Goal: Task Accomplishment & Management: Manage account settings

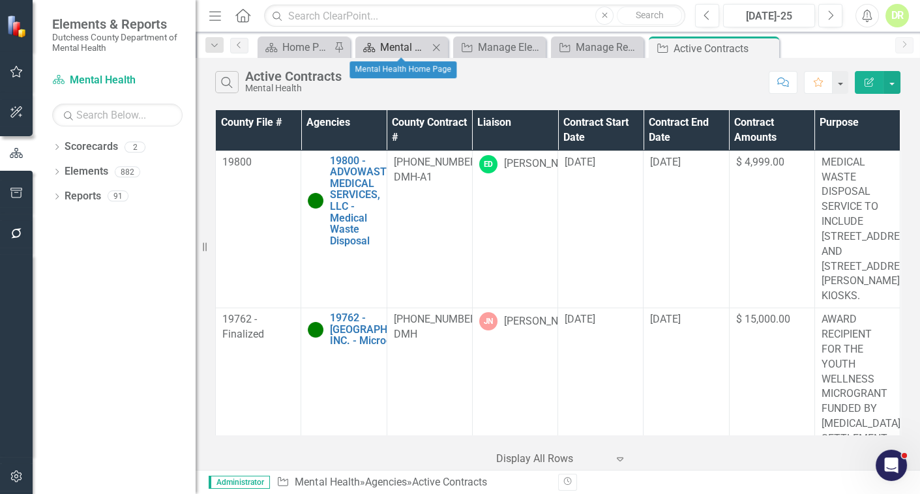
click at [391, 41] on div "Mental Health Home Page" at bounding box center [404, 47] width 48 height 16
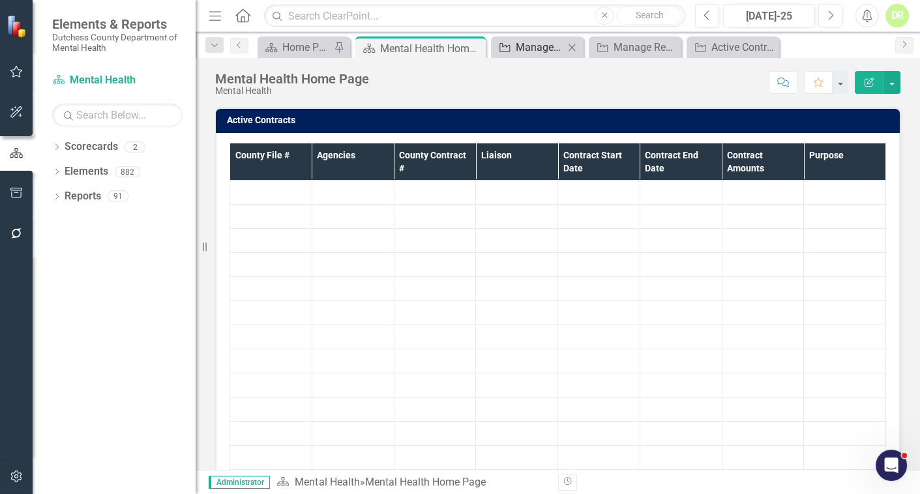
click at [529, 40] on div "Manage Elements" at bounding box center [540, 47] width 48 height 16
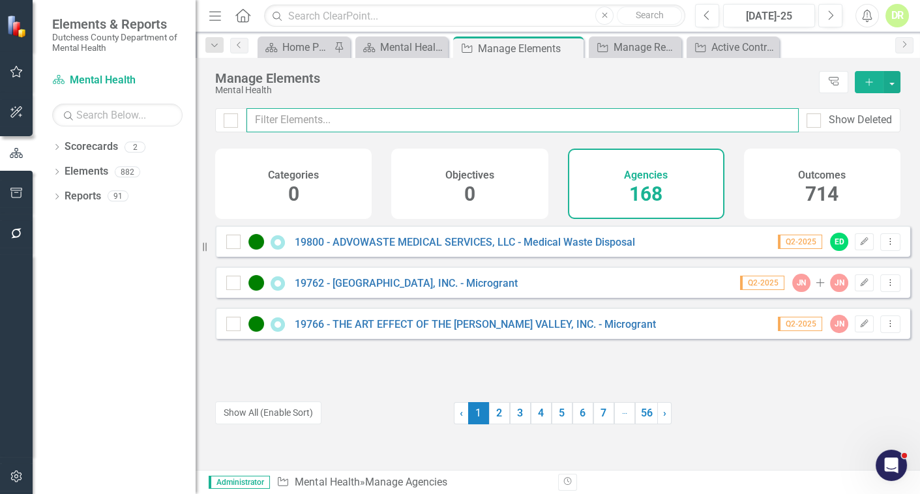
click at [260, 124] on input "text" at bounding box center [523, 120] width 552 height 24
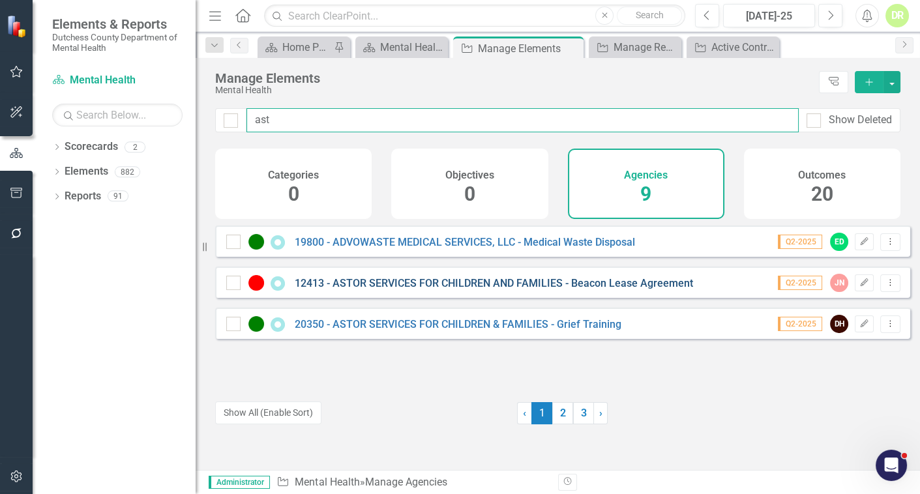
type input "ast"
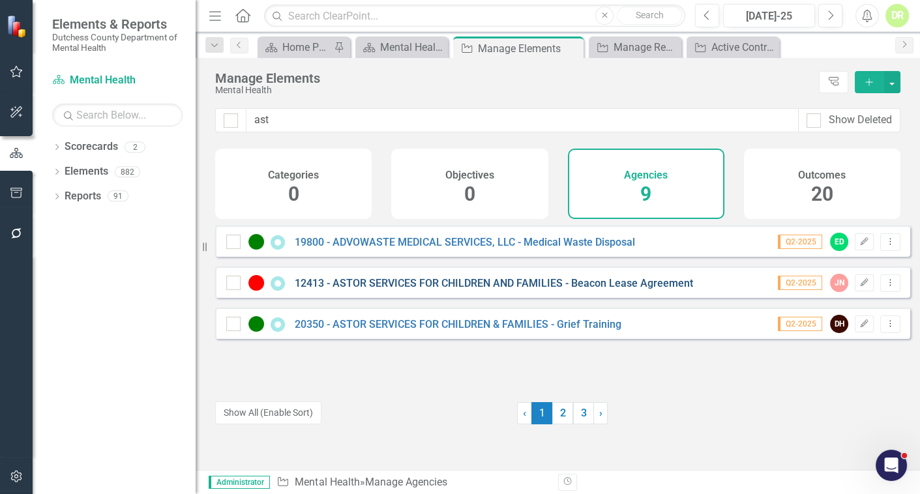
click at [370, 290] on link "12413 - ASTOR SERVICES FOR CHILDREN AND FAMILIES - Beacon Lease Agreement" at bounding box center [494, 283] width 399 height 12
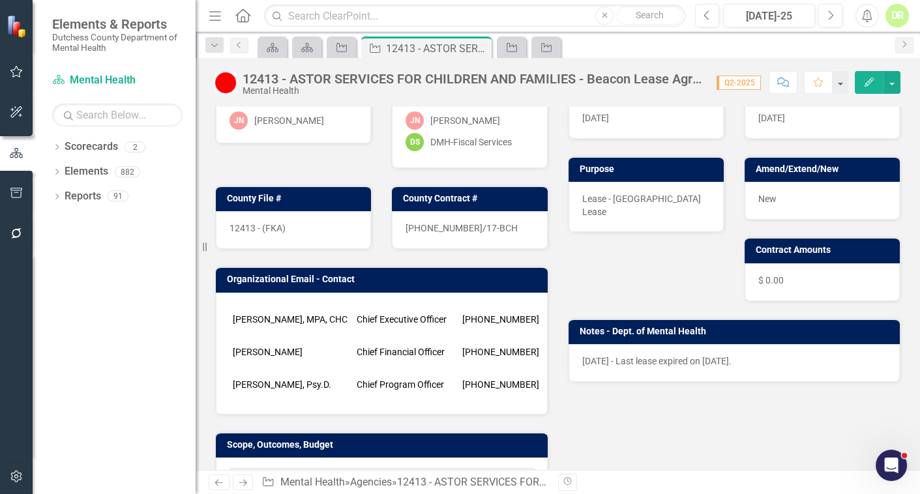
click at [286, 366] on div "[PERSON_NAME], MPA, CHC Chief Executive Officer [PHONE_NUMBER] [EMAIL_ADDRESS][…" at bounding box center [382, 354] width 332 height 122
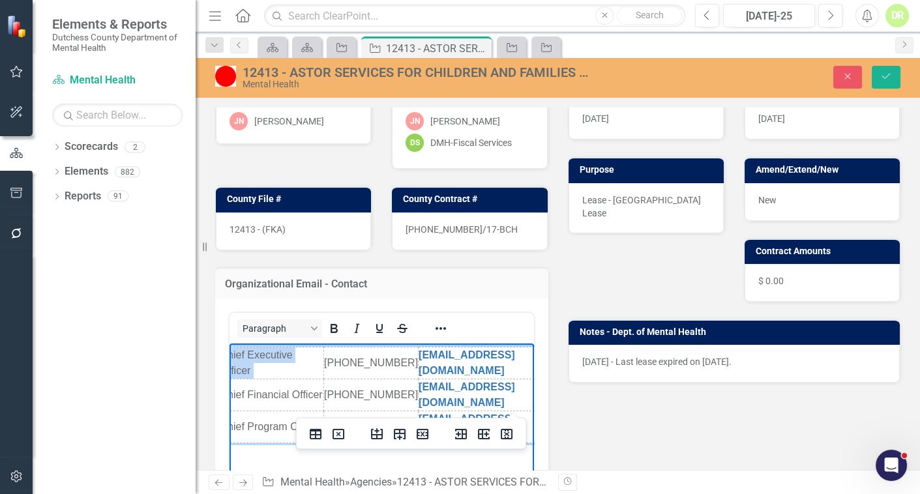
scroll to position [0, 175]
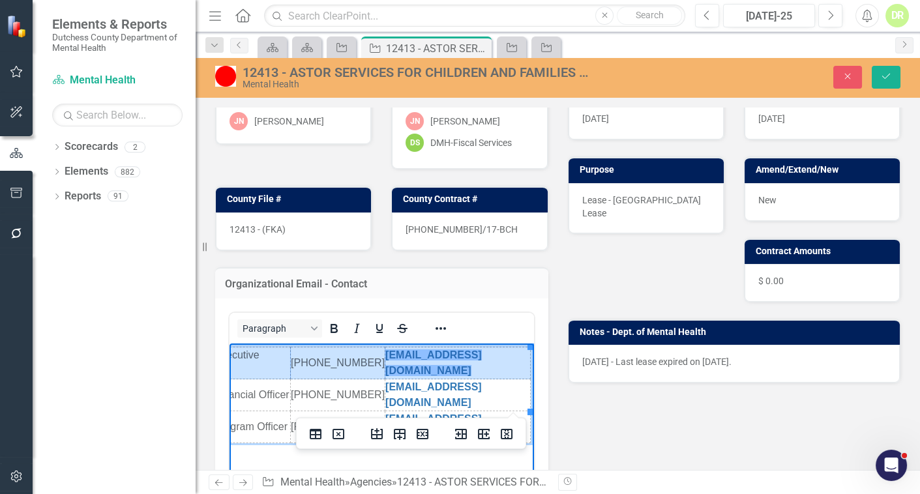
drag, startPoint x: 234, startPoint y: 363, endPoint x: 515, endPoint y: 355, distance: 280.6
click at [515, 355] on tr "[PERSON_NAME], MPA, CHC Chief Executive Officer [PHONE_NUMBER] [EMAIL_ADDRESS][…" at bounding box center [297, 364] width 468 height 32
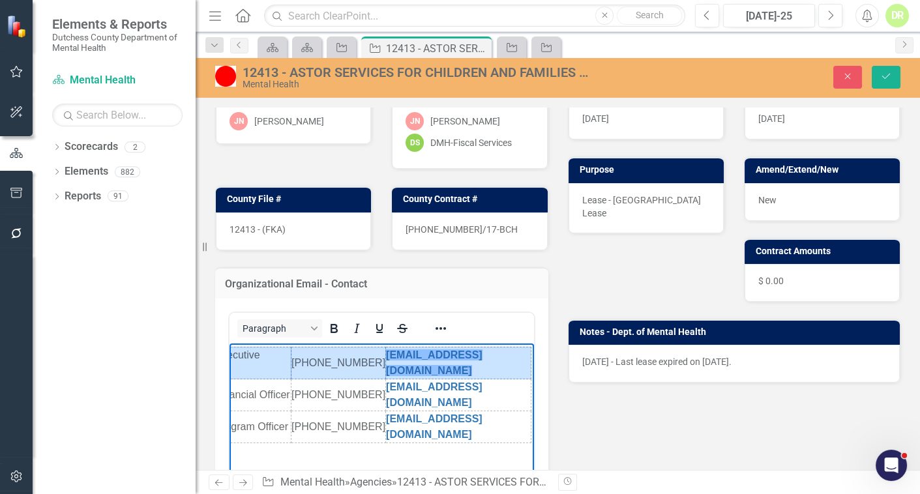
scroll to position [0, 173]
drag, startPoint x: 481, startPoint y: 46, endPoint x: 17, endPoint y: 159, distance: 477.3
click at [0, 0] on icon at bounding box center [0, 0] width 0 height 0
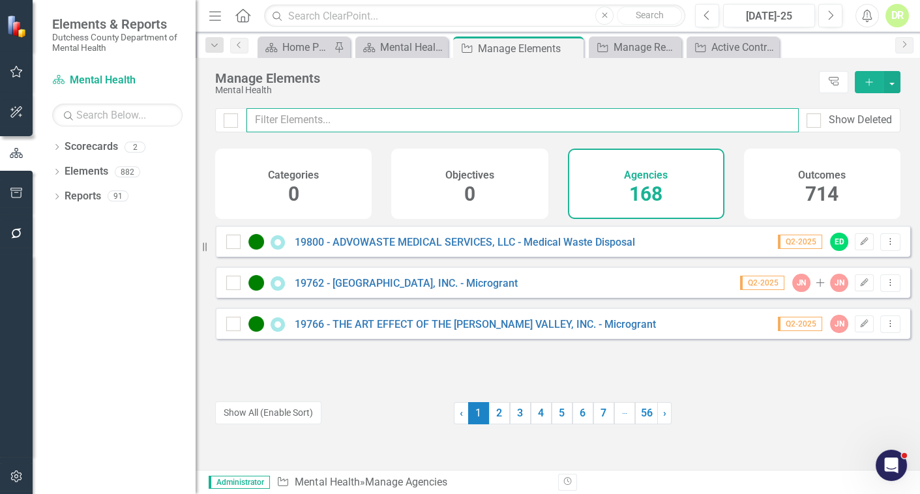
click at [339, 121] on input "text" at bounding box center [523, 120] width 552 height 24
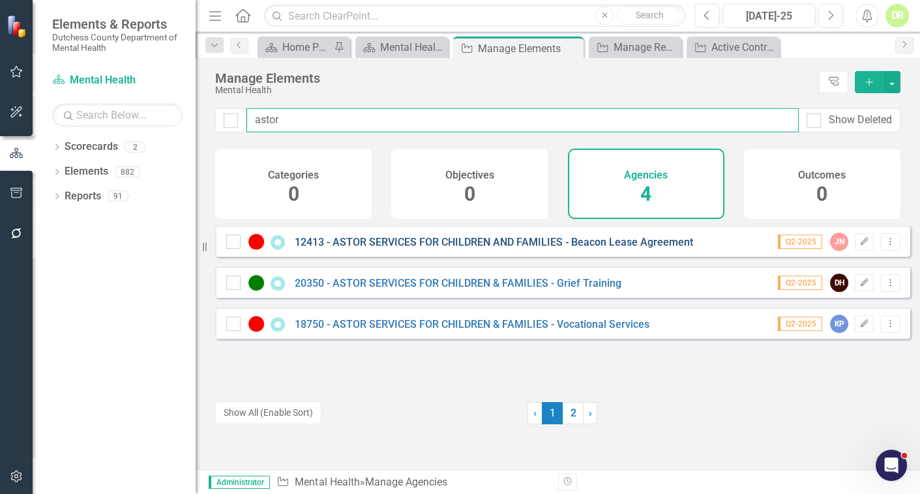
type input "astor"
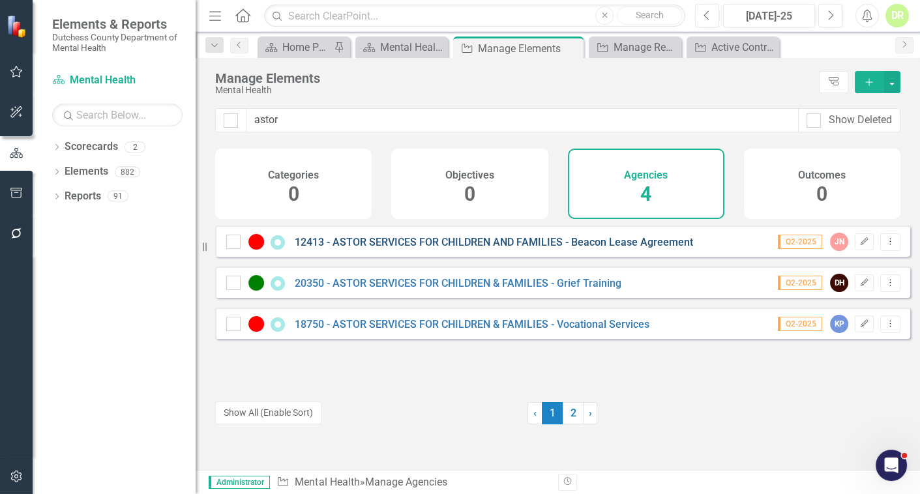
click at [348, 249] on link "12413 - ASTOR SERVICES FOR CHILDREN AND FAMILIES - Beacon Lease Agreement" at bounding box center [494, 242] width 399 height 12
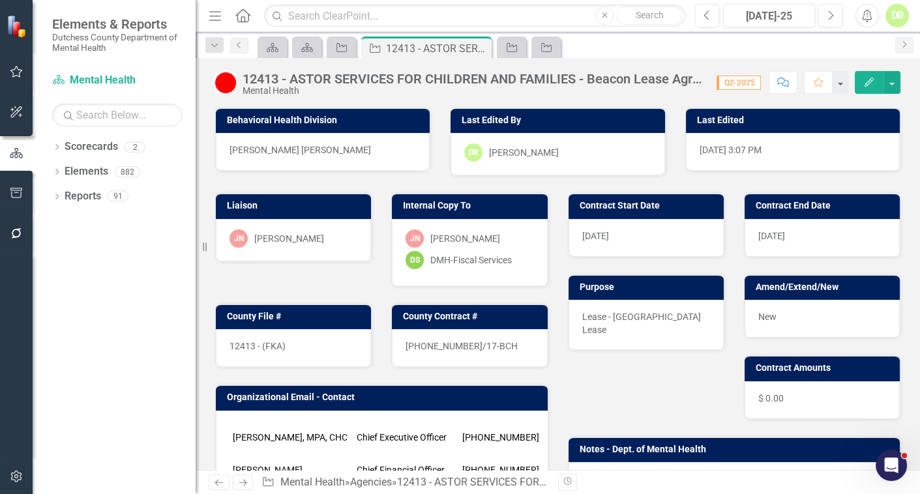
click at [230, 81] on img at bounding box center [225, 82] width 21 height 21
click at [229, 80] on img at bounding box center [225, 82] width 21 height 21
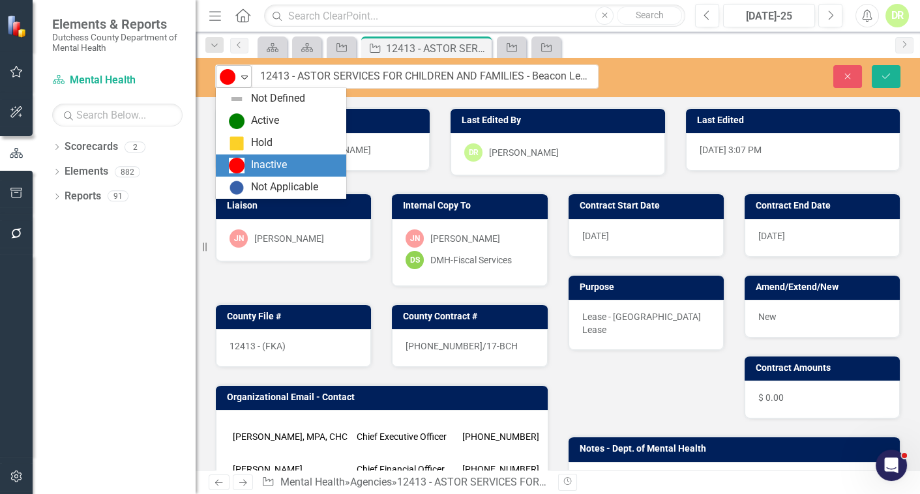
click at [247, 77] on icon at bounding box center [244, 78] width 7 height 4
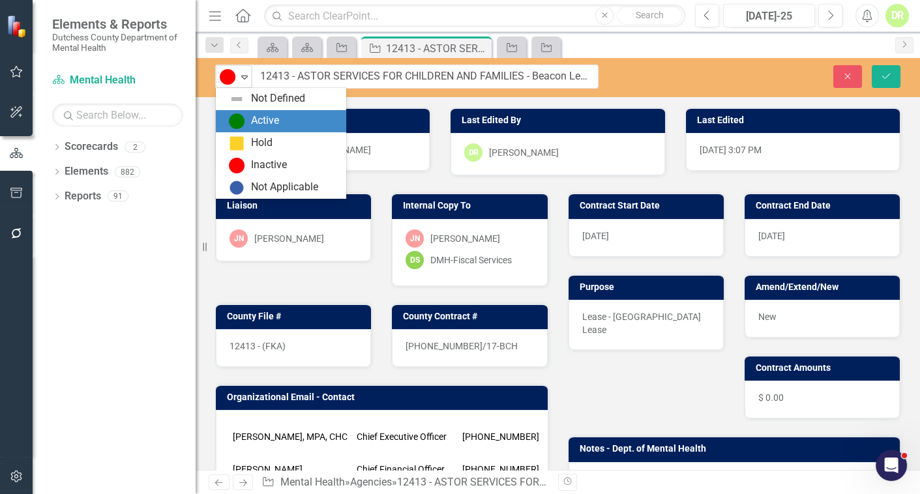
click at [251, 123] on div "Active" at bounding box center [265, 120] width 28 height 15
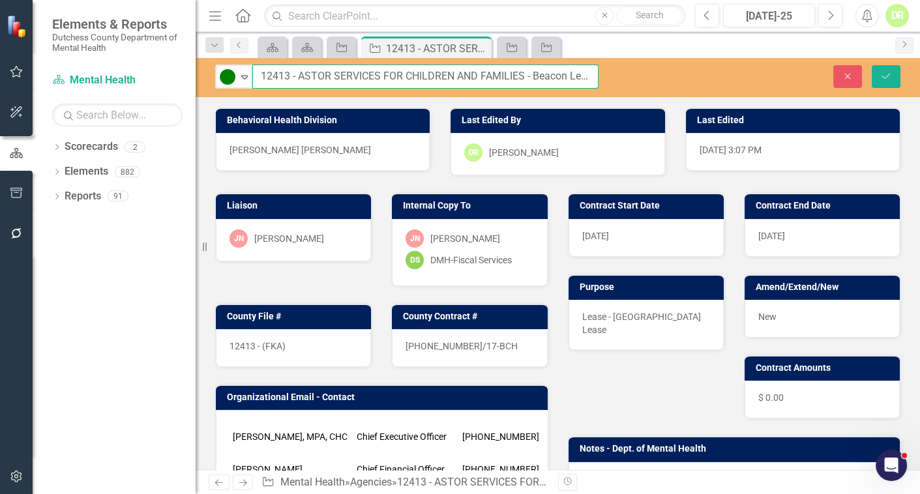
drag, startPoint x: 258, startPoint y: 73, endPoint x: 287, endPoint y: 75, distance: 29.4
click at [287, 75] on input "12413 - ASTOR SERVICES FOR CHILDREN AND FAMILIES - Beacon Lease Agreement" at bounding box center [425, 77] width 346 height 24
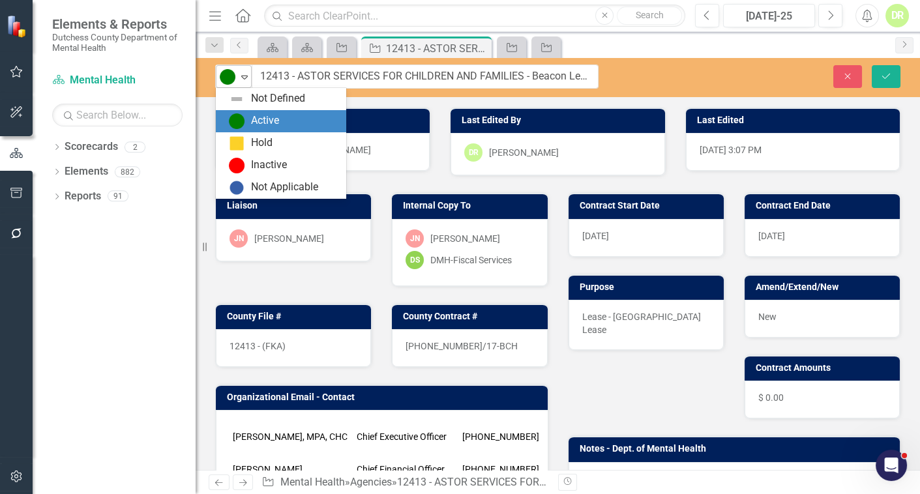
click at [245, 76] on icon "Expand" at bounding box center [244, 77] width 13 height 10
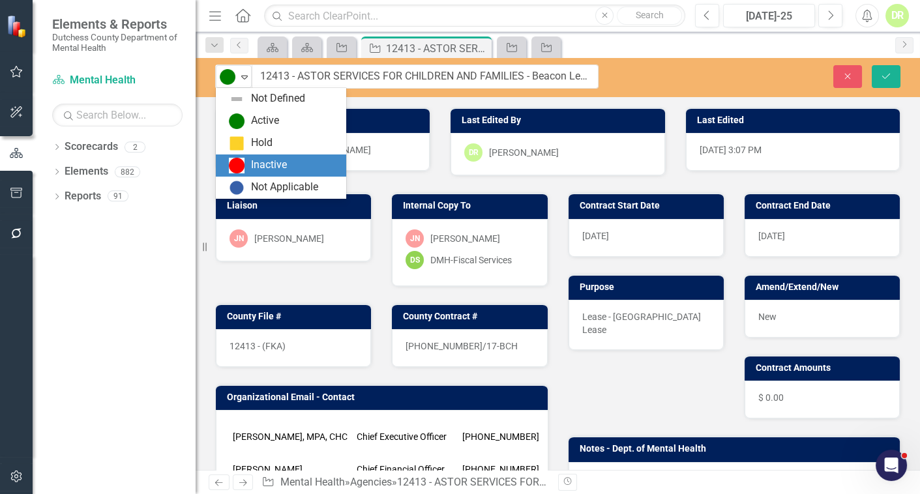
click at [262, 165] on div "Inactive" at bounding box center [269, 165] width 36 height 15
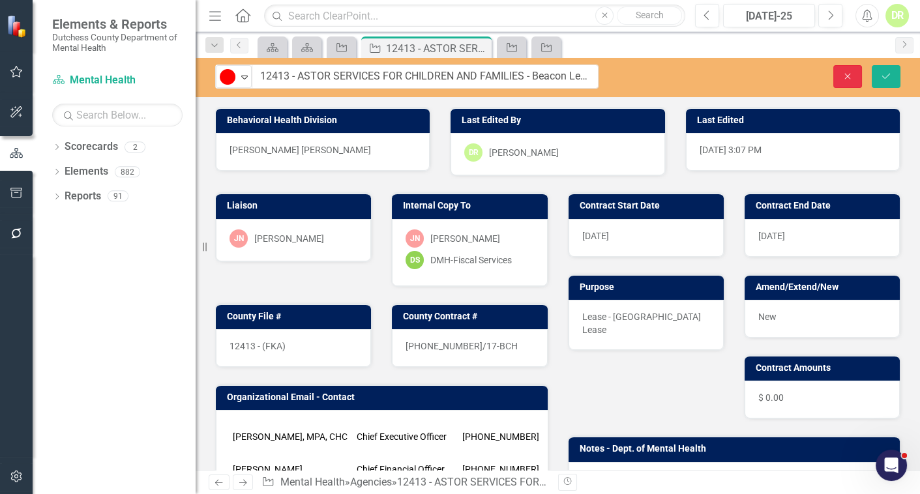
click at [842, 82] on button "Close" at bounding box center [848, 76] width 29 height 23
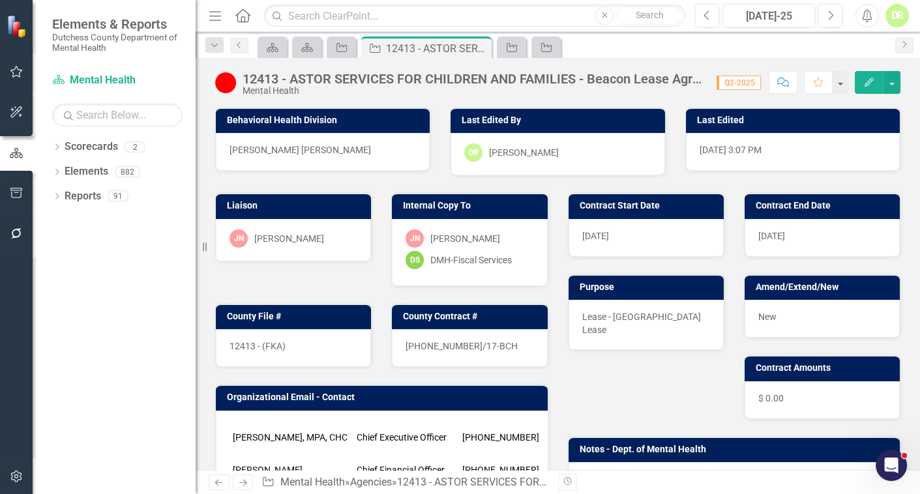
click at [268, 350] on span "12413 - (FKA)" at bounding box center [258, 346] width 56 height 10
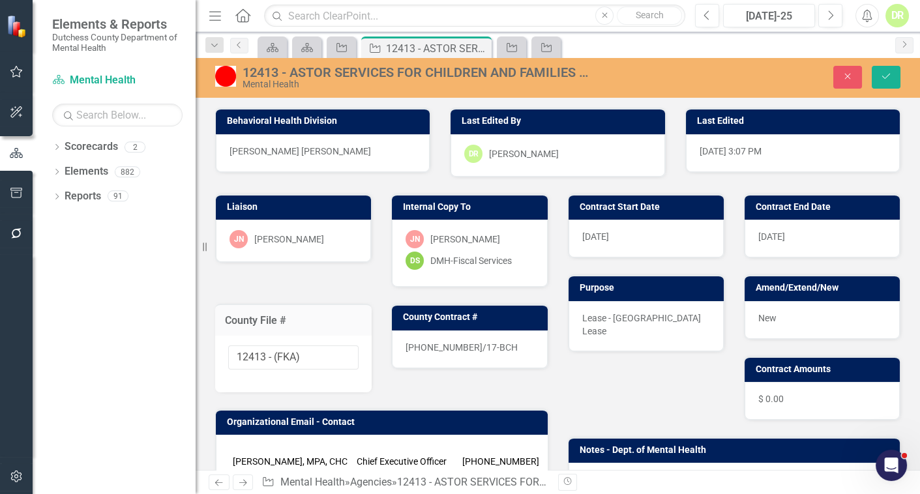
click at [268, 350] on input "12413 - (FKA)" at bounding box center [293, 358] width 130 height 24
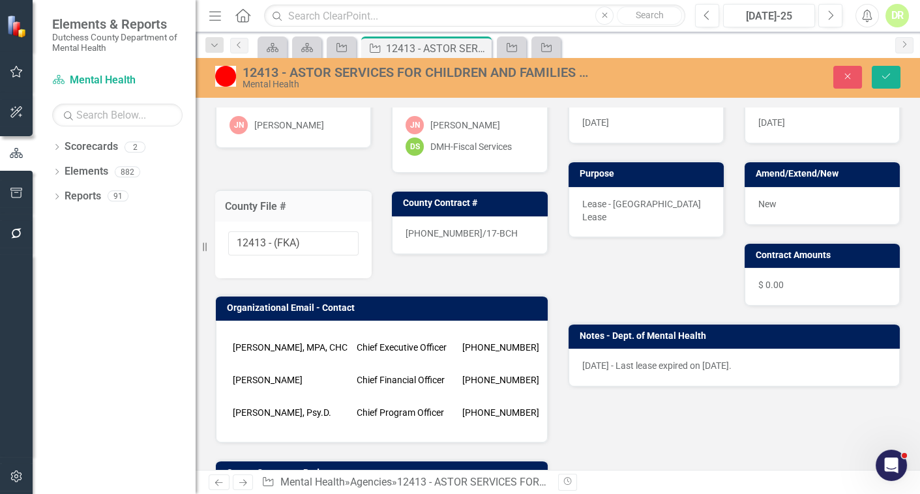
scroll to position [118, 0]
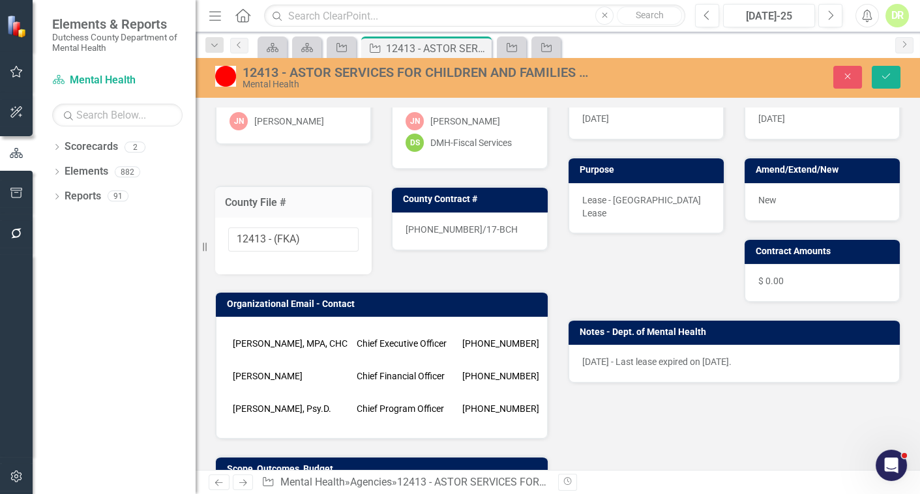
click at [762, 352] on div "[DATE] - Last lease expired on [DATE]." at bounding box center [735, 364] width 332 height 38
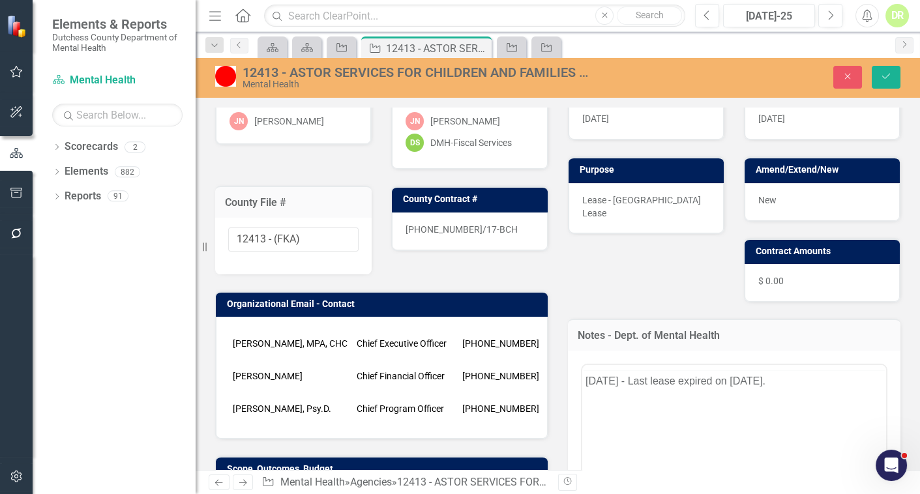
scroll to position [0, 0]
click at [799, 408] on p "[DATE] - Last lease expired on [DATE]." at bounding box center [734, 407] width 298 height 16
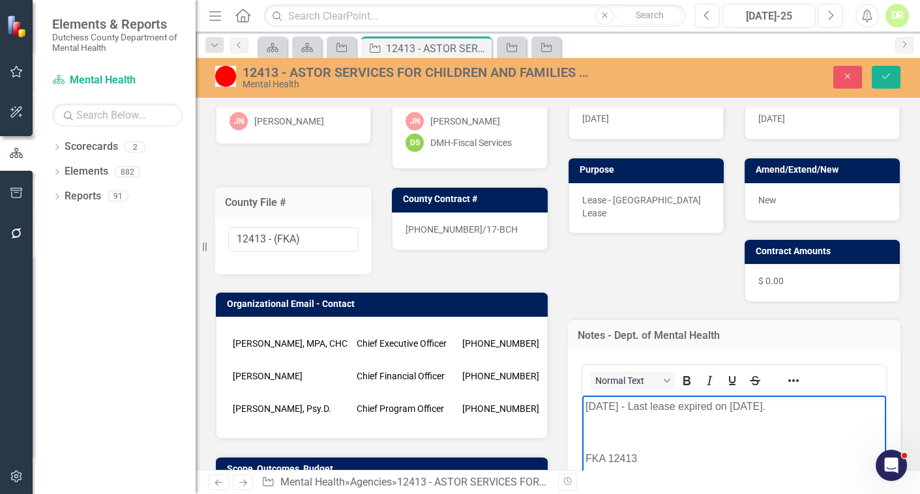
click at [607, 421] on body "[DATE] - Last lease expired on [DATE]. FKA 12413" at bounding box center [734, 493] width 305 height 196
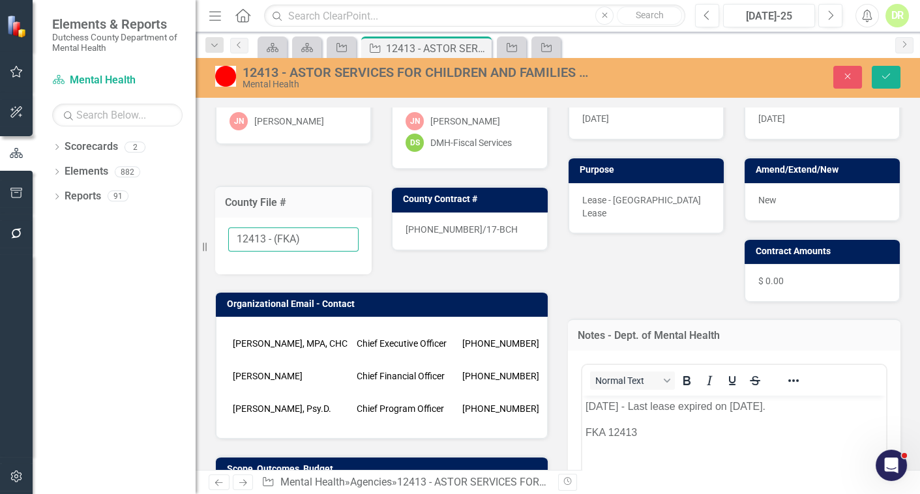
click at [303, 235] on input "12413 - (FKA)" at bounding box center [293, 240] width 130 height 24
click at [222, 82] on img at bounding box center [225, 76] width 21 height 21
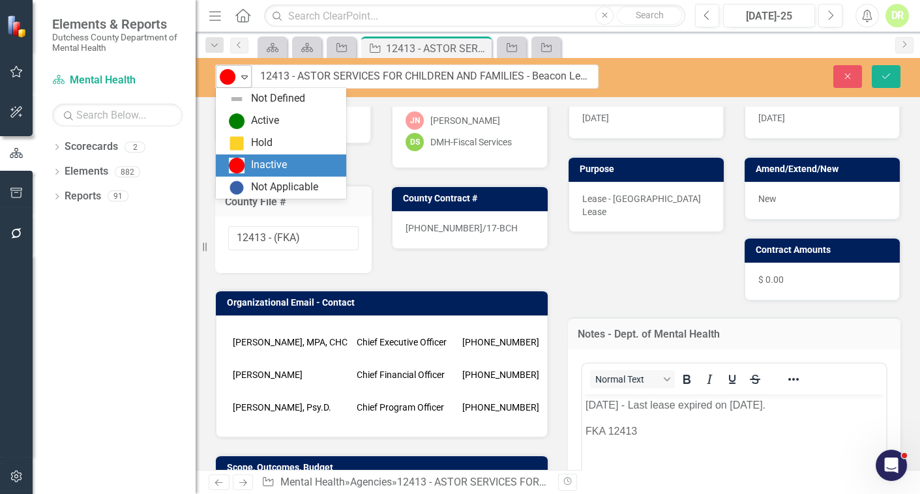
click at [224, 78] on img at bounding box center [228, 77] width 16 height 16
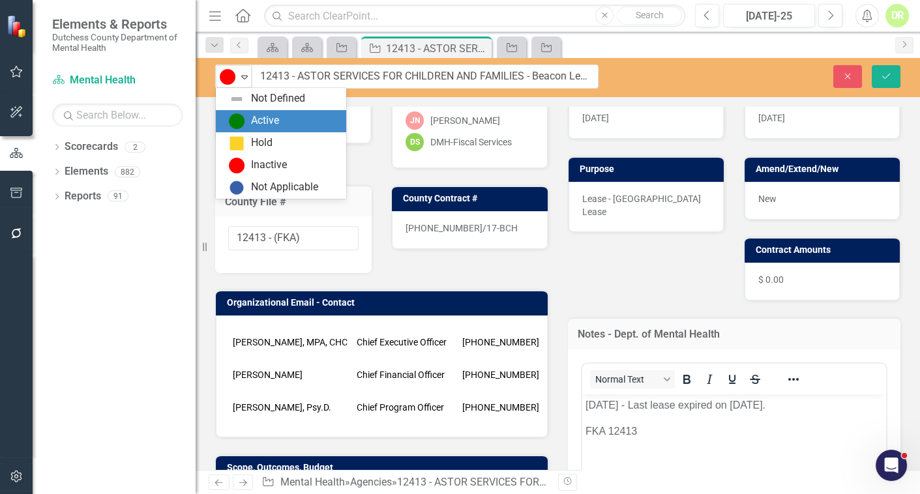
click at [241, 129] on div "Active" at bounding box center [281, 121] width 130 height 22
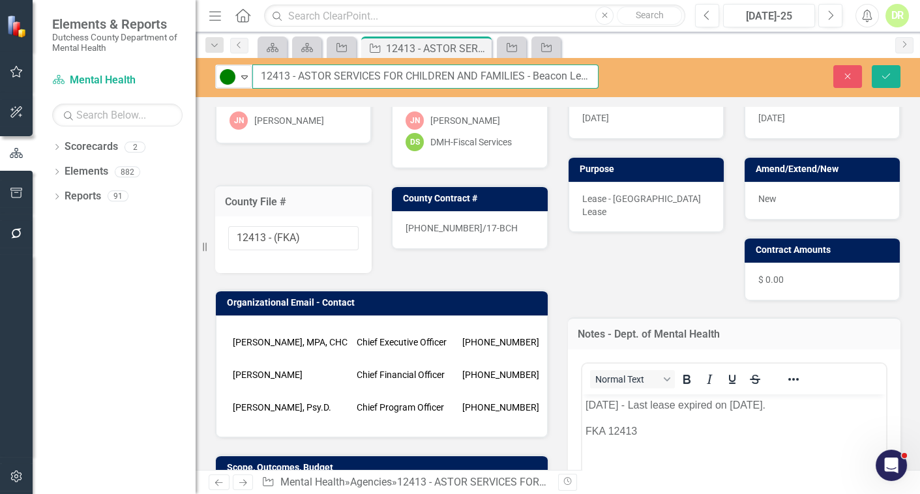
drag, startPoint x: 261, startPoint y: 74, endPoint x: 288, endPoint y: 75, distance: 27.4
click at [288, 75] on input "12413 - ASTOR SERVICES FOR CHILDREN AND FAMILIES - Beacon Lease Agreement" at bounding box center [425, 77] width 346 height 24
type input "20383 - ASTOR SERVICES FOR CHILDREN AND FAMILIES - Beacon Lease Agreement"
drag, startPoint x: 318, startPoint y: 236, endPoint x: 106, endPoint y: 237, distance: 212.6
click at [153, 219] on div "Elements & Reports Dutchess County Department of Mental Health Scorecard Mental…" at bounding box center [460, 247] width 920 height 494
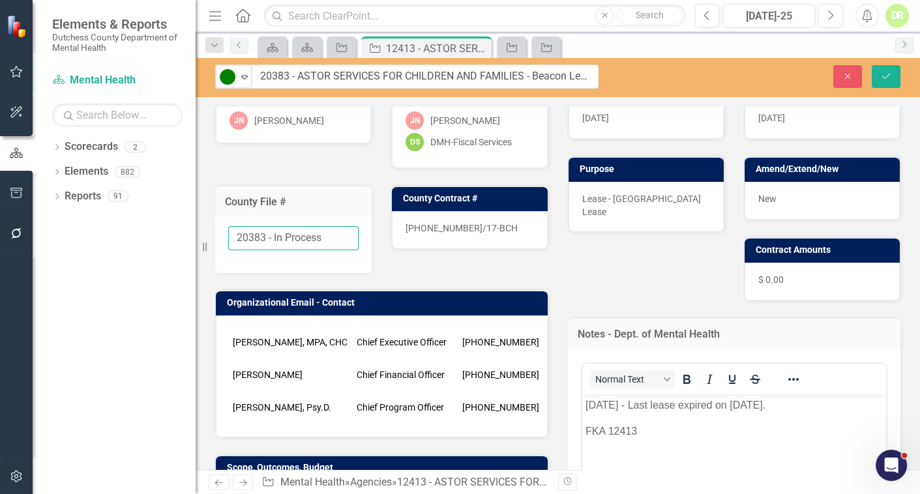
type input "20383 - In Process"
click at [504, 229] on div "[PHONE_NUMBER]/17-BCH" at bounding box center [469, 230] width 155 height 38
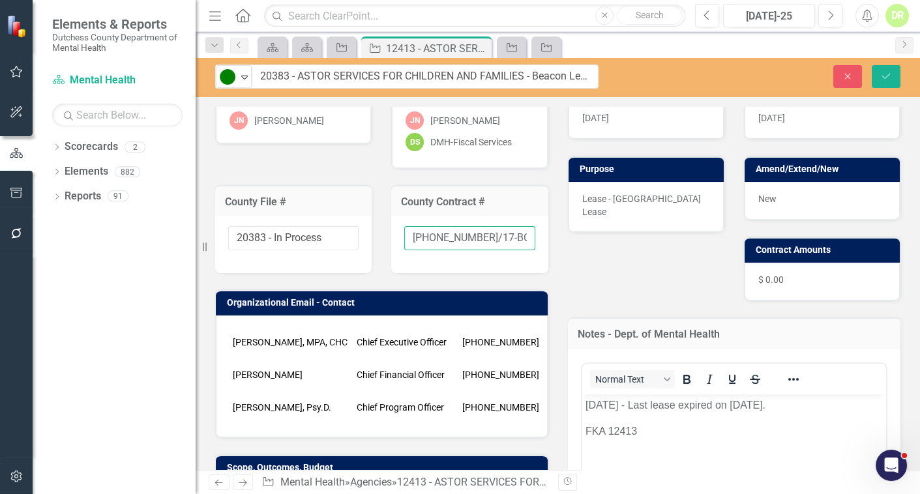
drag, startPoint x: 509, startPoint y: 228, endPoint x: 290, endPoint y: 235, distance: 219.9
click at [290, 235] on div "Liaison [PERSON_NAME]-[PERSON_NAME] Internal Copy To [PERSON_NAME]-[PERSON_NAME…" at bounding box center [381, 352] width 353 height 589
click at [822, 416] on body "[DATE] - Last lease expired on [DATE]. FKA 12413" at bounding box center [734, 493] width 305 height 196
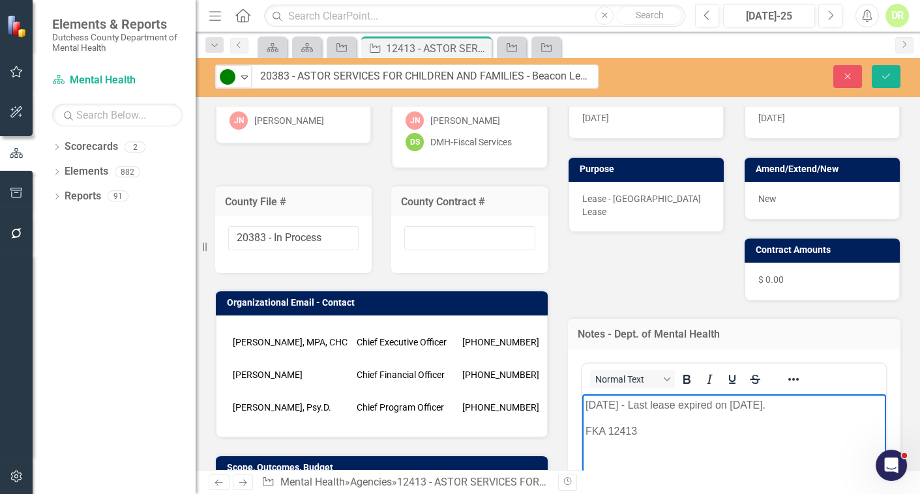
click at [825, 408] on p "[DATE] - Last lease expired on [DATE]." at bounding box center [734, 406] width 298 height 16
click at [854, 408] on p "[DATE] - Last lease expired on [DATE]. 1,472 sq. ft." at bounding box center [734, 406] width 298 height 16
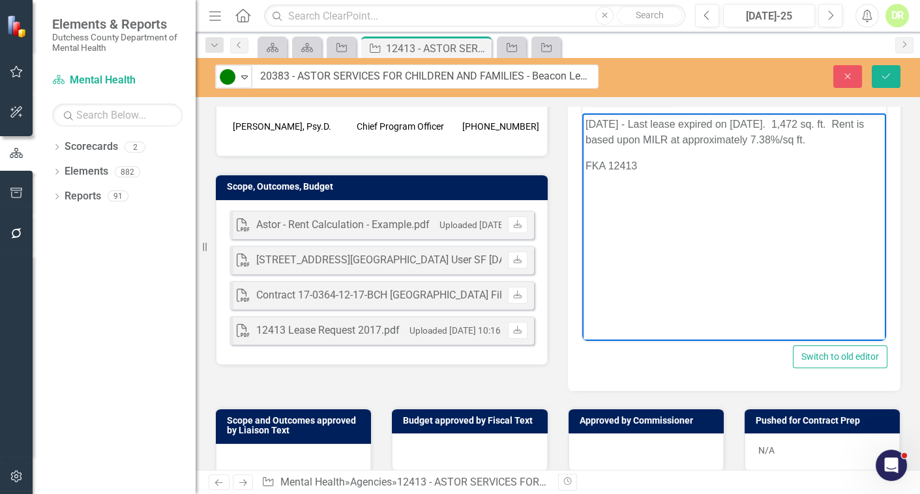
scroll to position [474, 0]
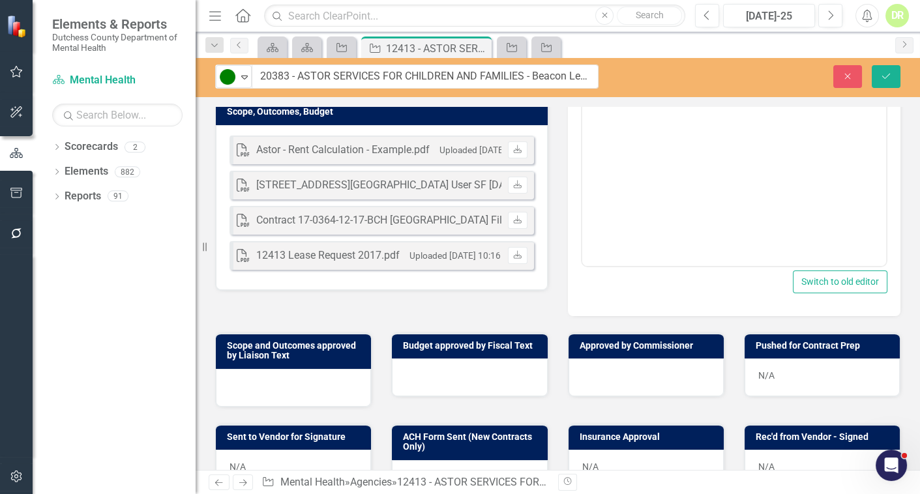
click at [386, 213] on div "Contract 17-0364-12-17-BCH [GEOGRAPHIC_DATA] File 12413 .pdf" at bounding box center [408, 220] width 304 height 15
click at [436, 252] on div "PDF Astor - Rent Calculation - Example.pdf Uploaded [DATE] 9:09 AM Download PDF…" at bounding box center [382, 207] width 332 height 165
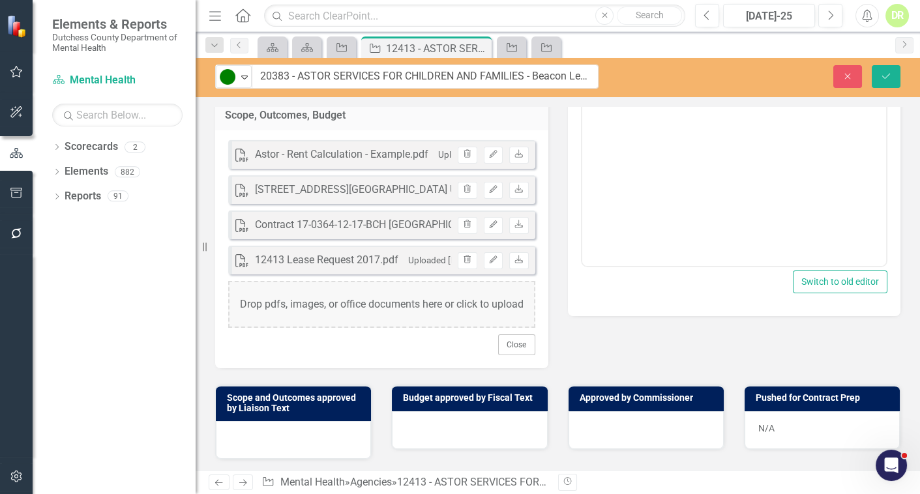
scroll to position [479, 0]
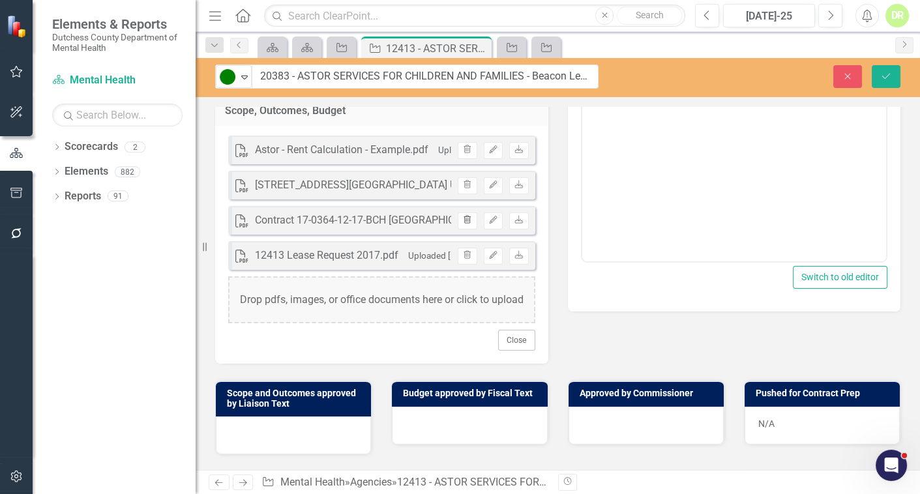
click at [466, 217] on icon "Trash" at bounding box center [467, 221] width 10 height 8
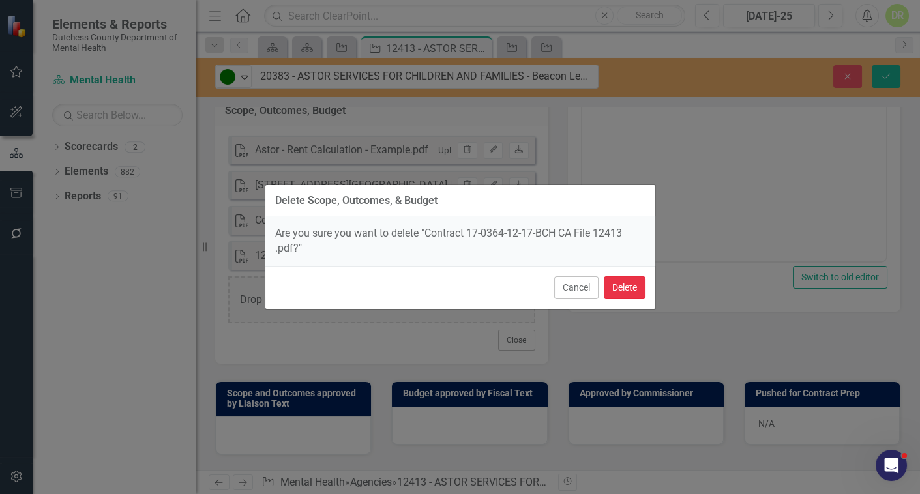
click at [633, 289] on button "Delete" at bounding box center [625, 288] width 42 height 23
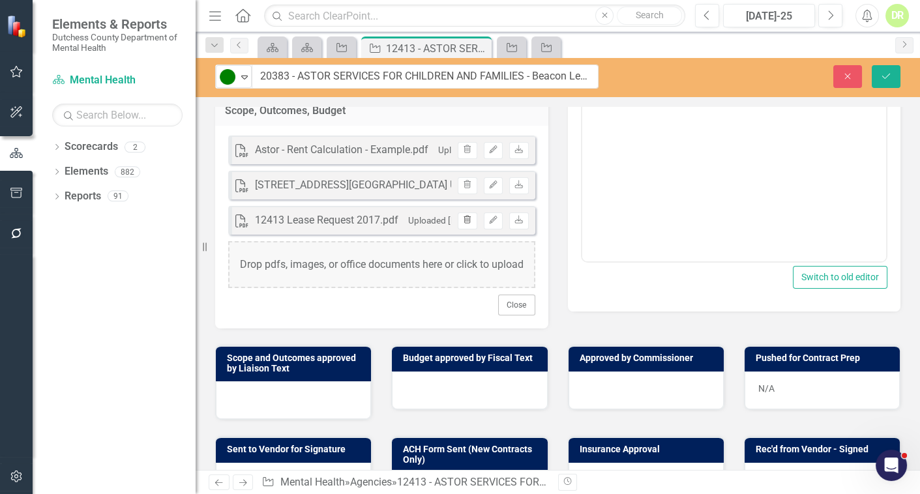
click at [466, 217] on icon "Trash" at bounding box center [467, 221] width 10 height 8
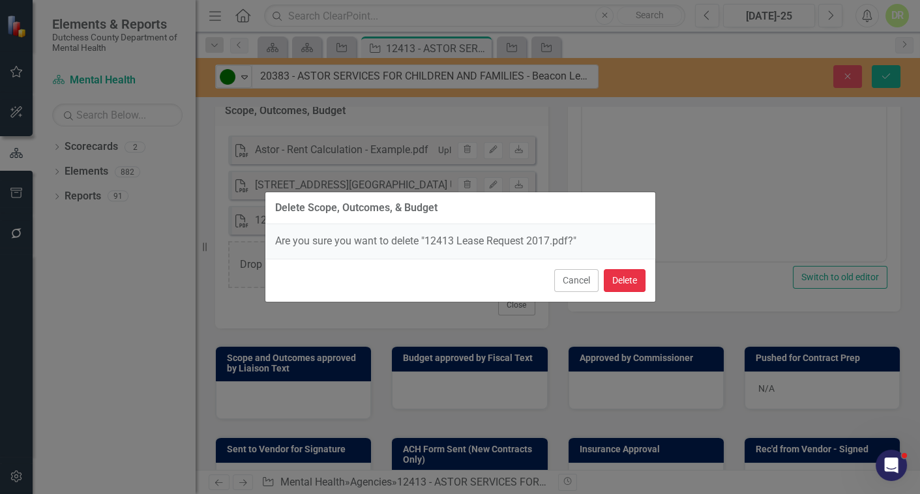
click at [632, 282] on button "Delete" at bounding box center [625, 280] width 42 height 23
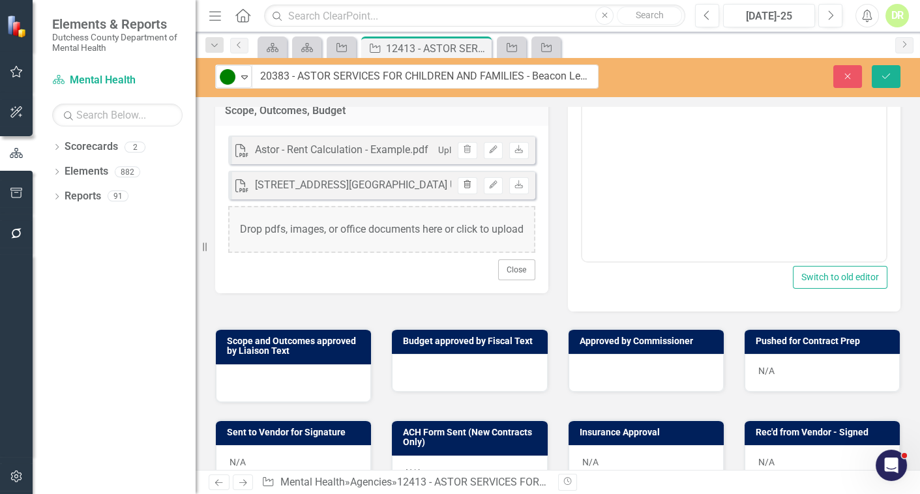
click at [464, 180] on icon "button" at bounding box center [467, 184] width 7 height 8
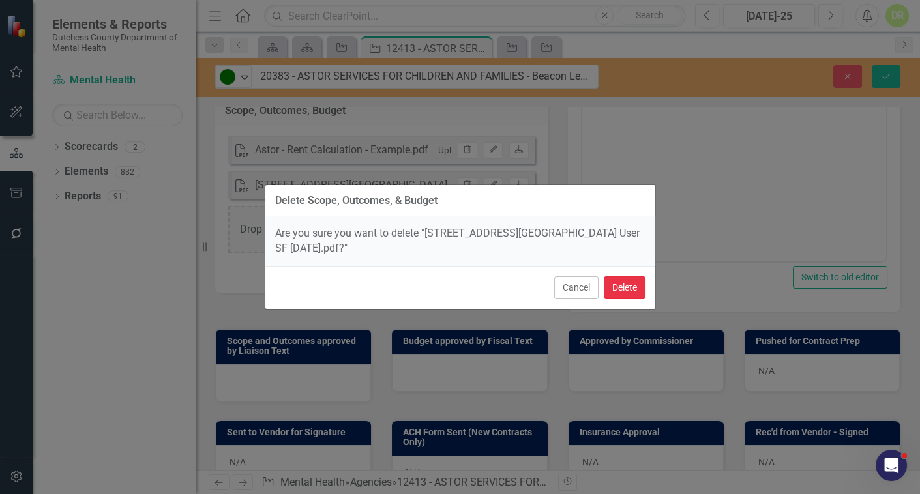
click at [626, 290] on button "Delete" at bounding box center [625, 288] width 42 height 23
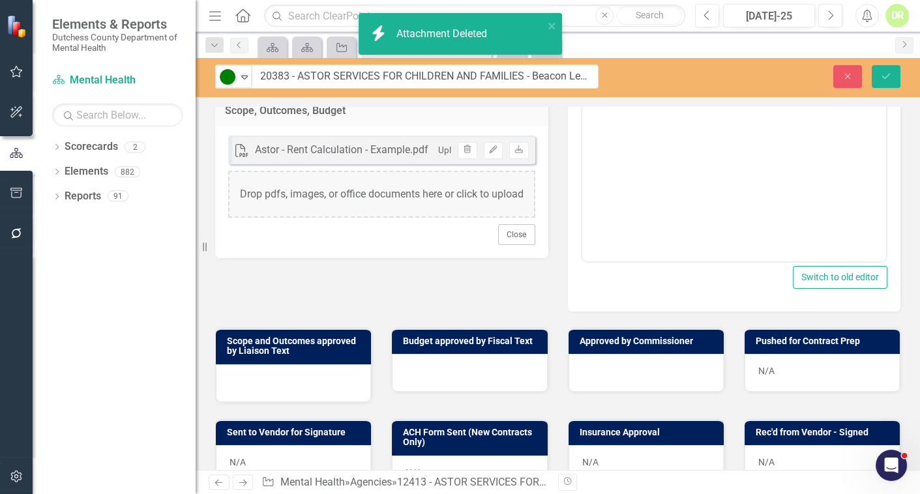
scroll to position [249, 0]
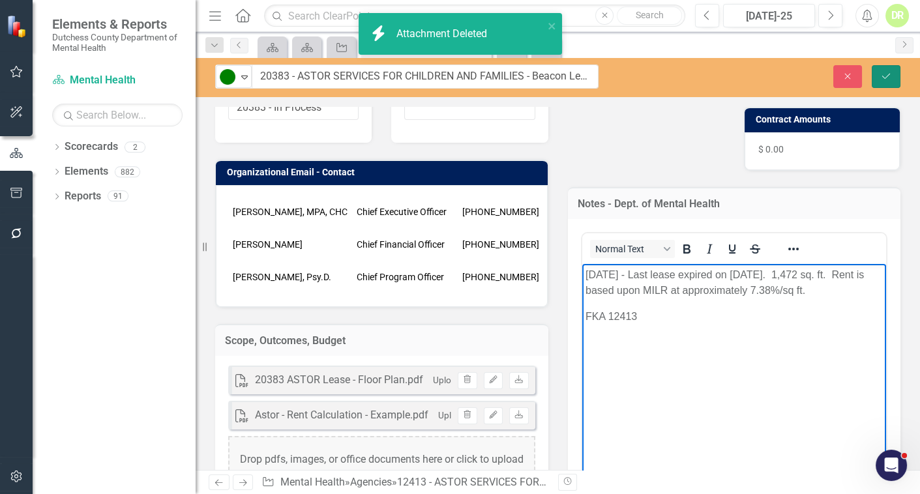
click at [884, 76] on icon "Save" at bounding box center [887, 76] width 12 height 9
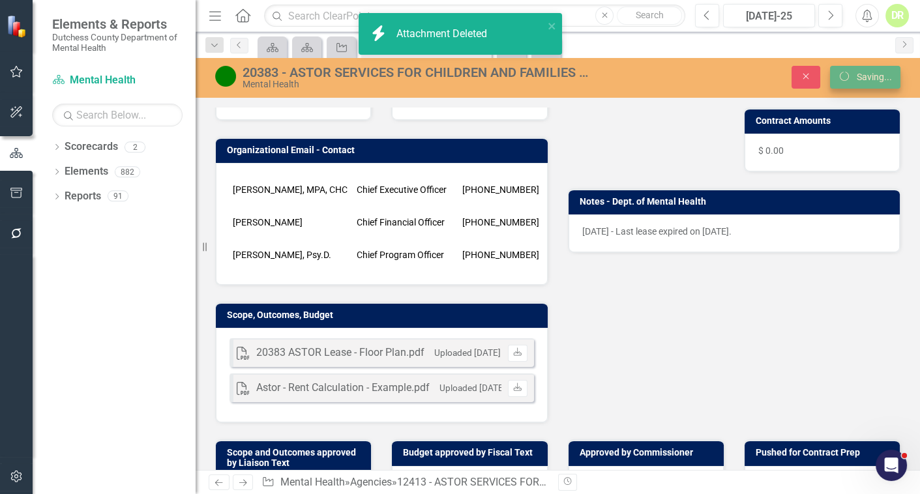
scroll to position [243, 0]
